Goal: Task Accomplishment & Management: Use online tool/utility

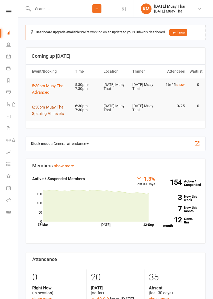
click at [49, 113] on span "6:30pm Muay Thai Sparring All levels" at bounding box center [48, 110] width 32 height 11
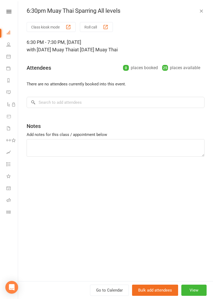
click at [64, 27] on button "Class kiosk mode" at bounding box center [51, 27] width 49 height 10
click at [56, 25] on button "Class kiosk mode" at bounding box center [51, 27] width 49 height 10
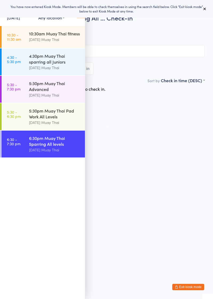
click at [79, 16] on div "You have now entered Kiosk Mode. Members will be able to check themselves in us…" at bounding box center [106, 9] width 213 height 18
click at [102, 45] on input "search" at bounding box center [106, 51] width 196 height 12
click at [82, 18] on icon at bounding box center [81, 12] width 8 height 11
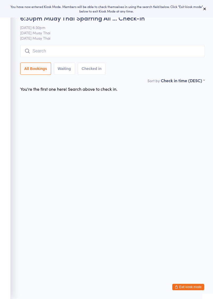
click at [98, 50] on input "search" at bounding box center [112, 51] width 184 height 12
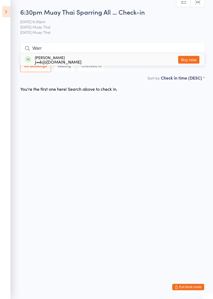
type input "Warr"
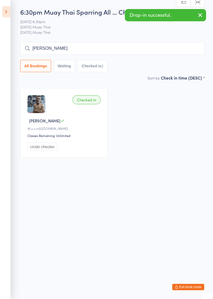
type input "[PERSON_NAME]"
type input "Jaden"
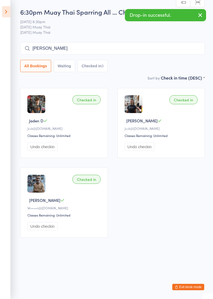
type input "[PERSON_NAME]"
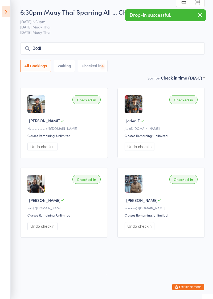
type input "Bodi"
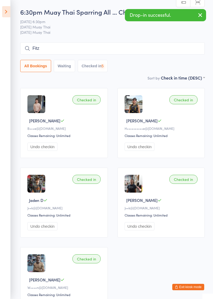
type input "Fitz"
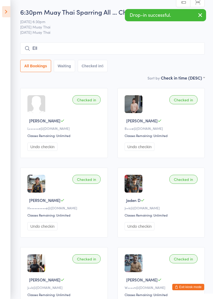
type input "Ell"
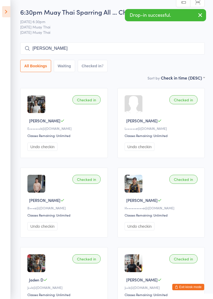
type input "[PERSON_NAME]"
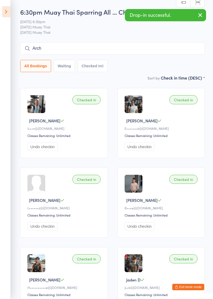
type input "Arch"
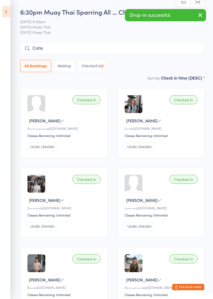
type input "Corte"
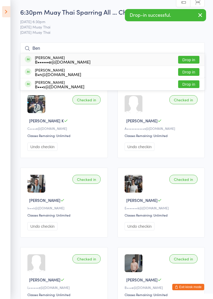
type input "[PERSON_NAME]"
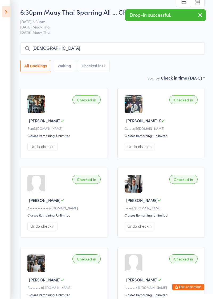
type input "[DEMOGRAPHIC_DATA]"
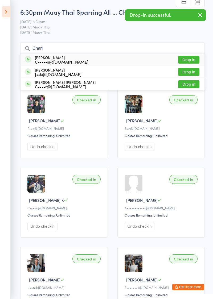
type input "Charl"
click at [190, 73] on button "Drop in" at bounding box center [188, 72] width 21 height 8
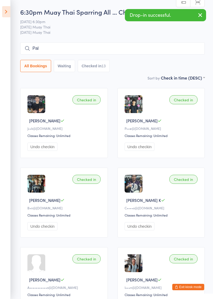
type input "Pal"
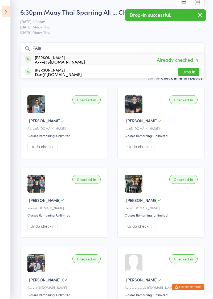
type input "PAla"
click at [182, 76] on div "[PERSON_NAME] D•n@[DOMAIN_NAME] Drop in" at bounding box center [112, 72] width 184 height 12
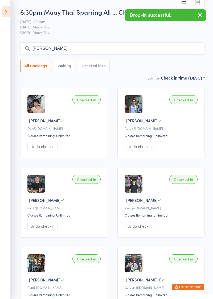
type input "[PERSON_NAME]"
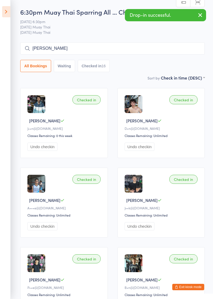
type input "[PERSON_NAME]"
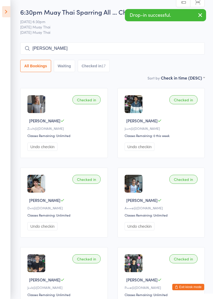
type input "[PERSON_NAME]"
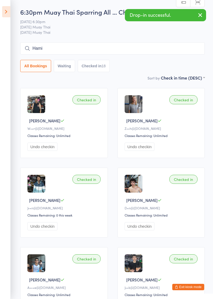
type input "Hami"
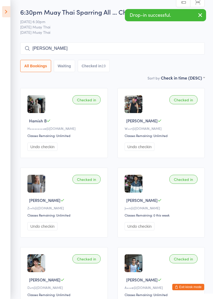
type input "[PERSON_NAME]"
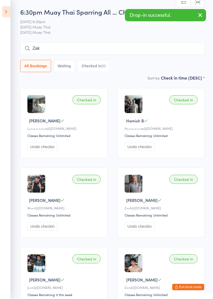
type input "Zak"
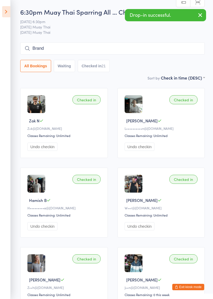
type input "Brand"
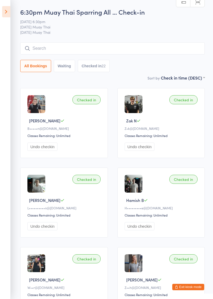
click at [132, 47] on input "search" at bounding box center [112, 48] width 184 height 12
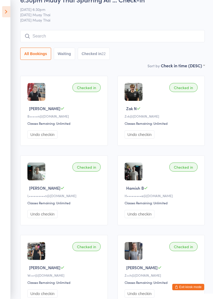
scroll to position [43, 0]
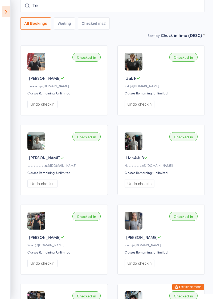
type input "Trist"
